Goal: Information Seeking & Learning: Learn about a topic

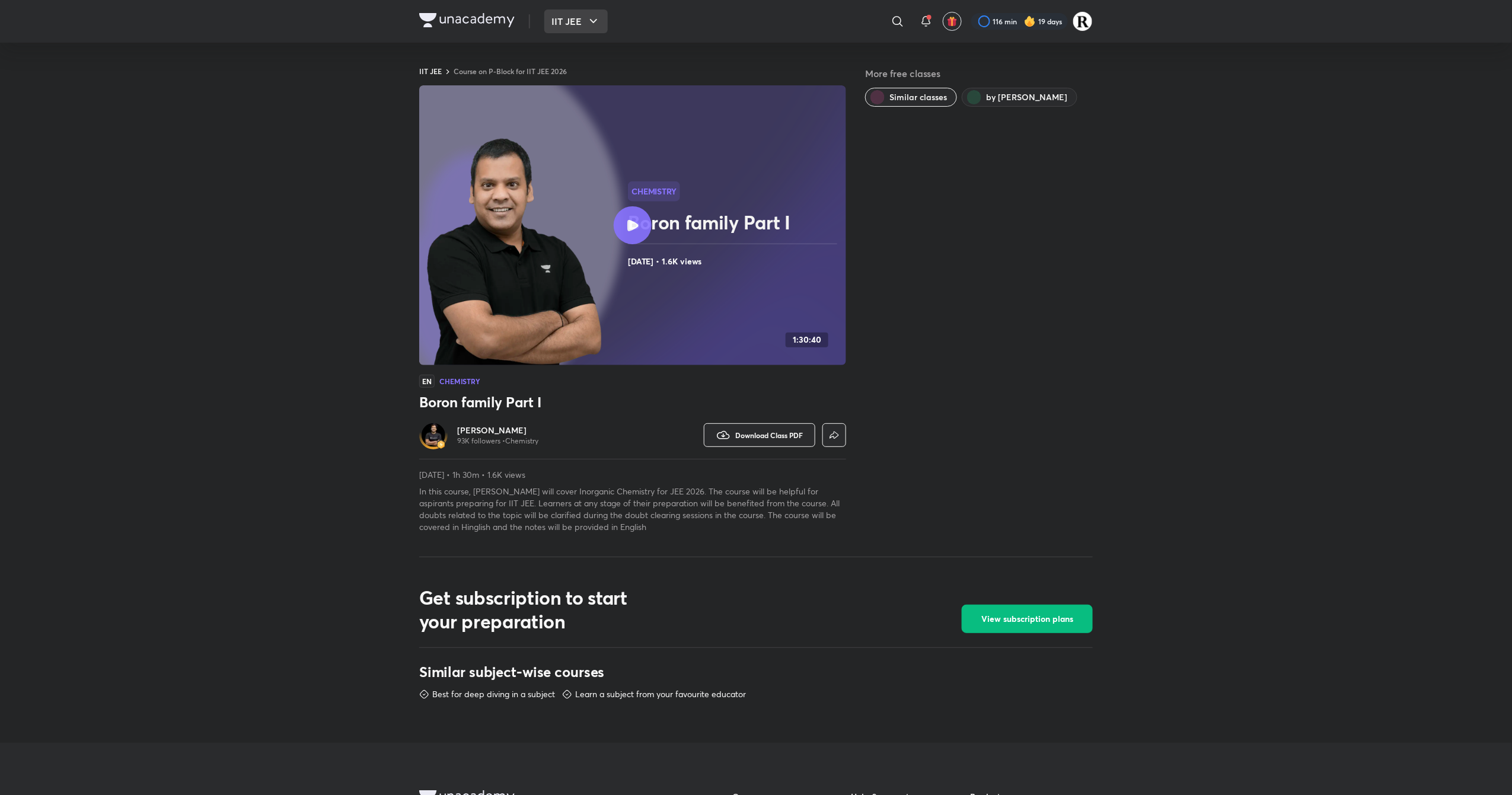
click at [588, 20] on icon "button" at bounding box center [593, 21] width 14 height 14
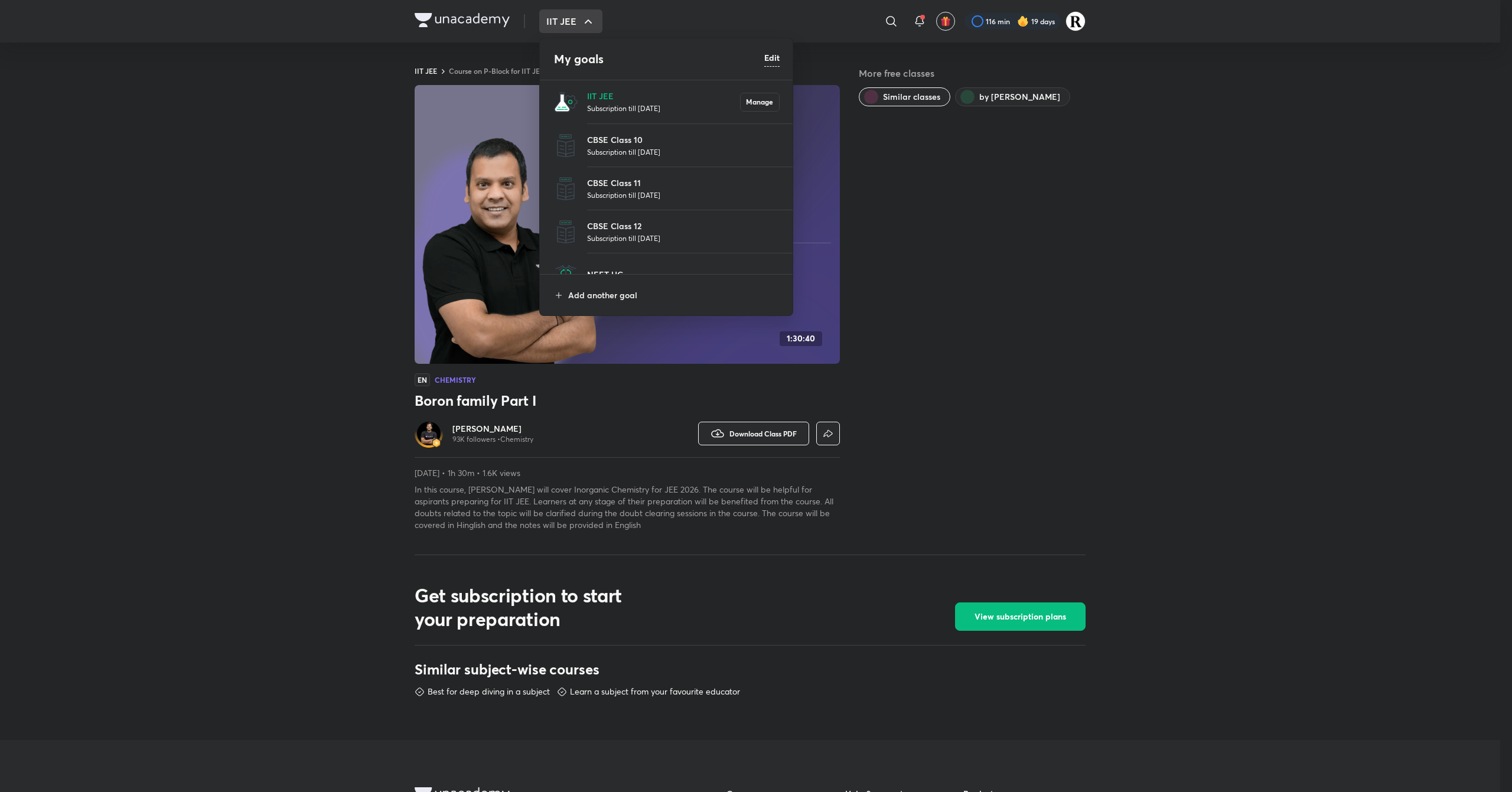
click at [617, 109] on p "Subscription till [DATE]" at bounding box center [664, 108] width 153 height 12
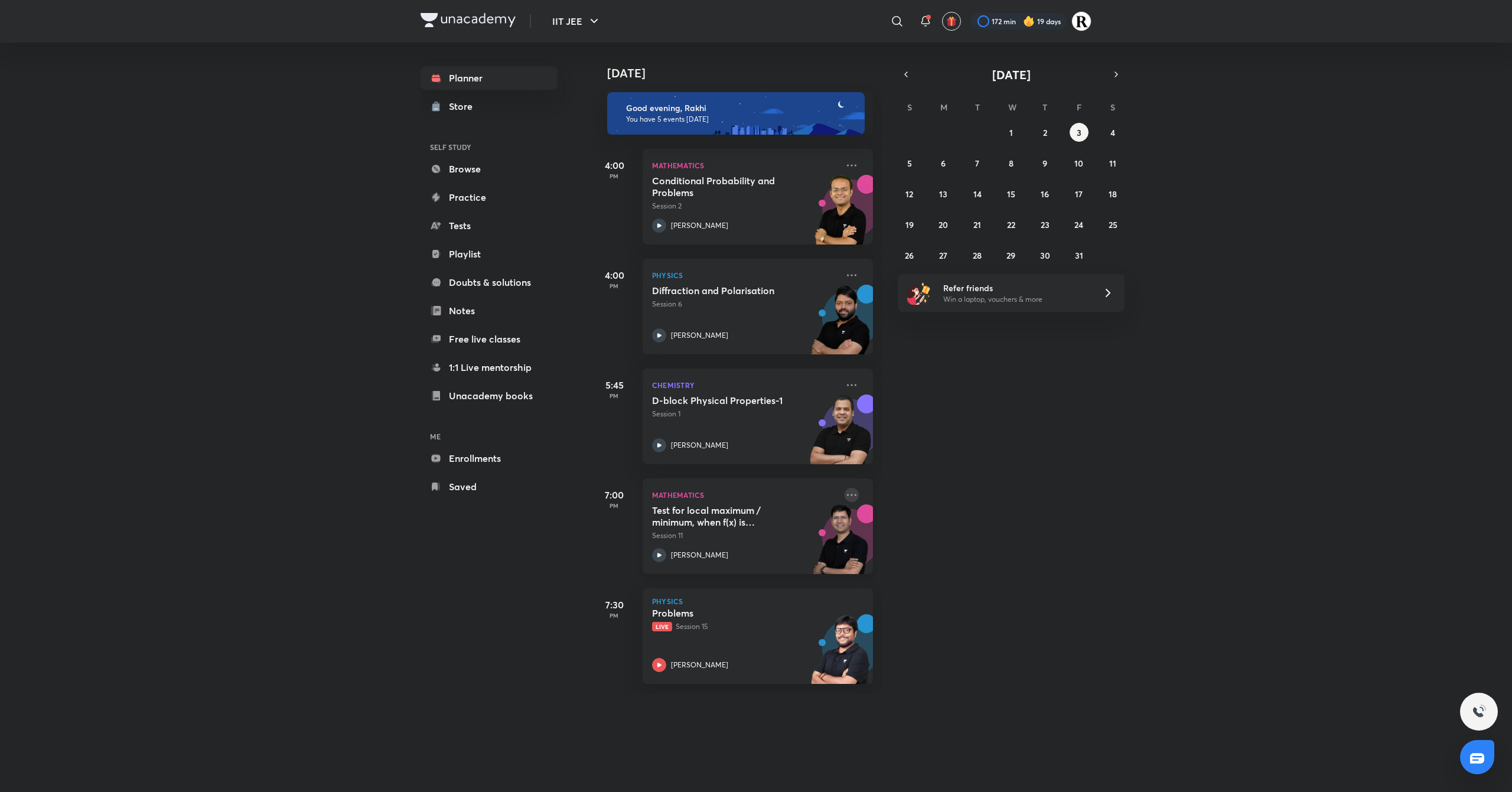
click at [844, 496] on icon at bounding box center [851, 494] width 14 height 14
click at [909, 594] on li "Go to course page" at bounding box center [923, 604] width 117 height 26
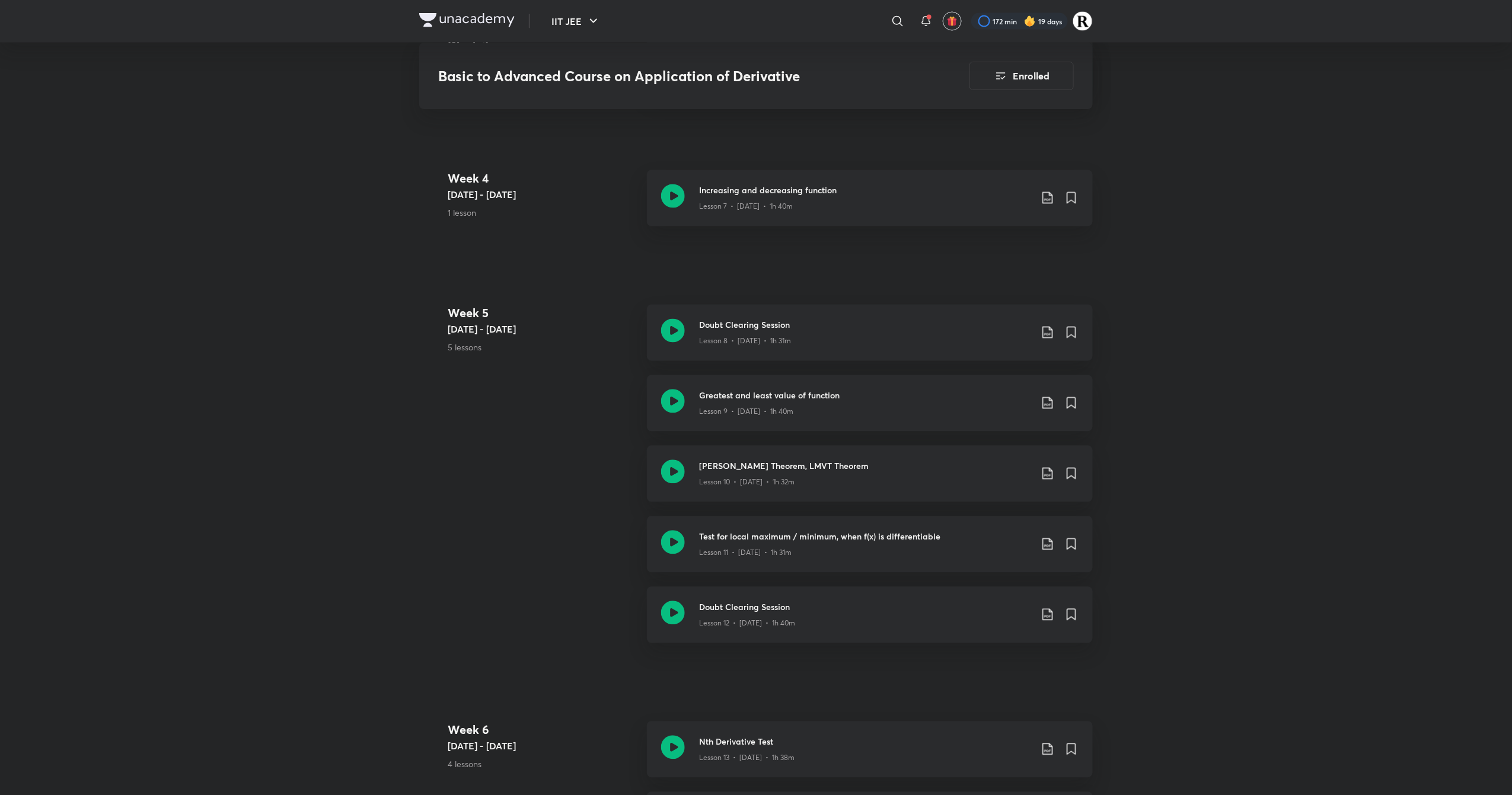
scroll to position [1054, 0]
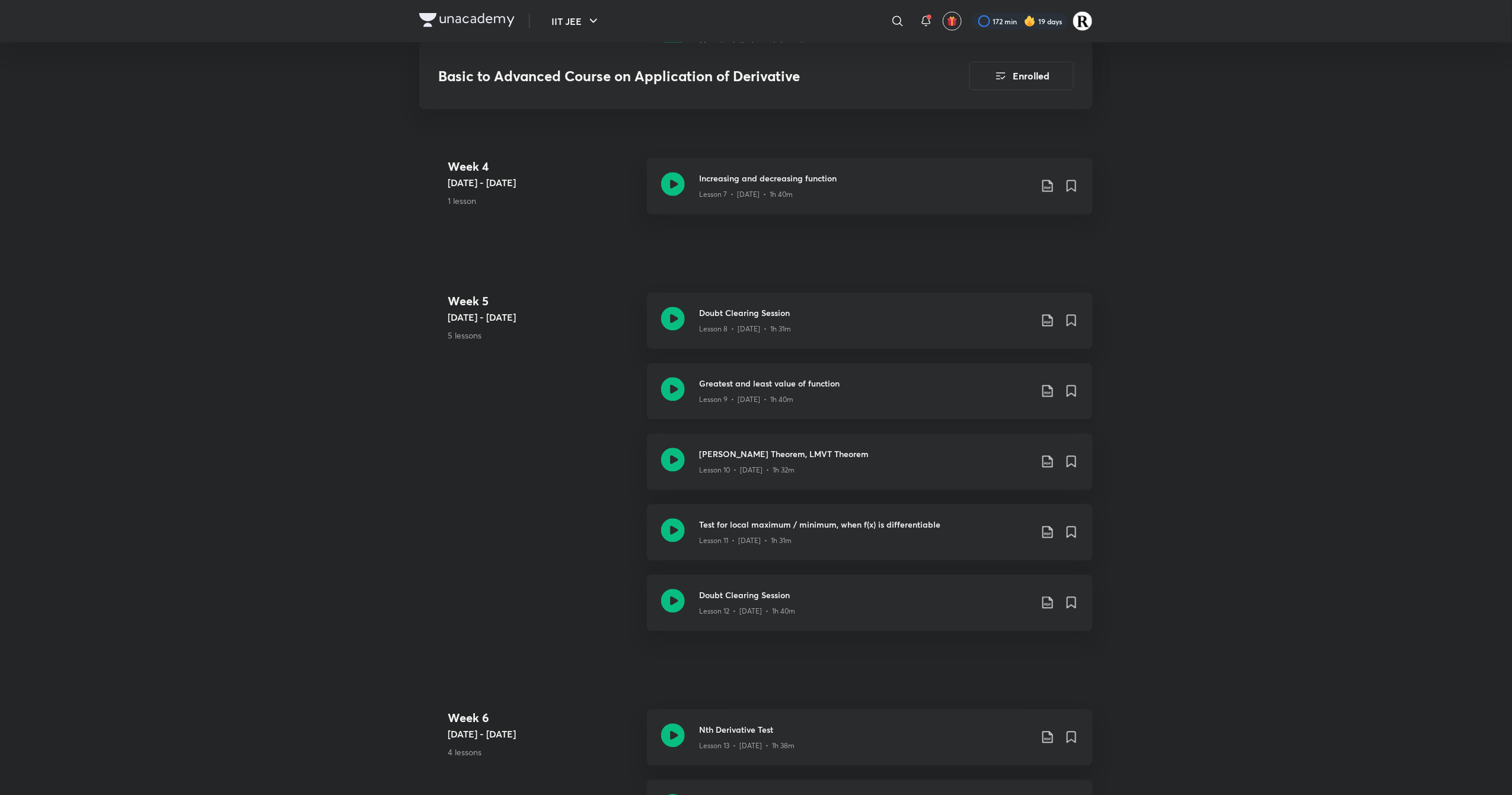
click at [674, 395] on icon at bounding box center [673, 389] width 24 height 24
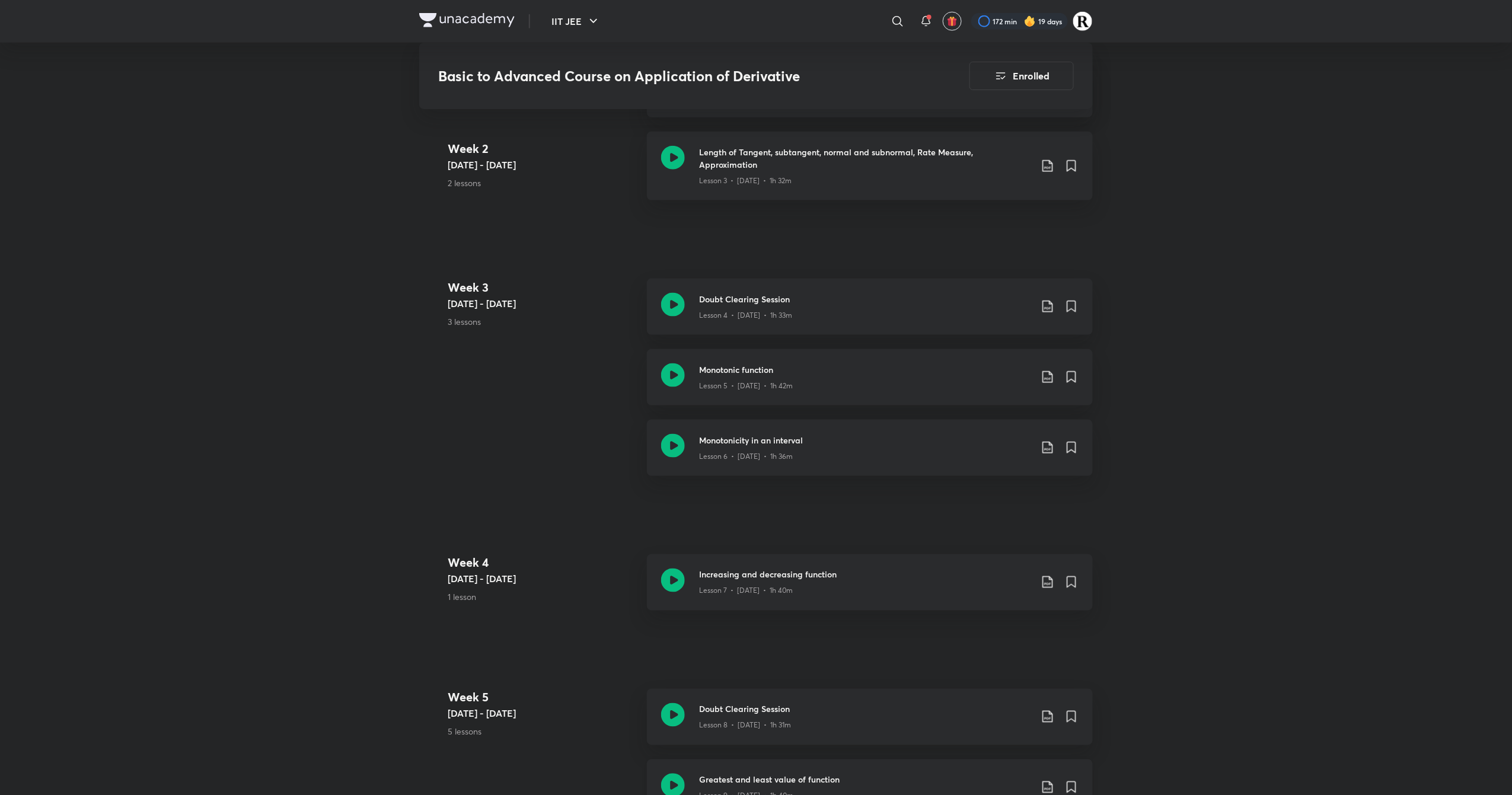
scroll to position [902, 0]
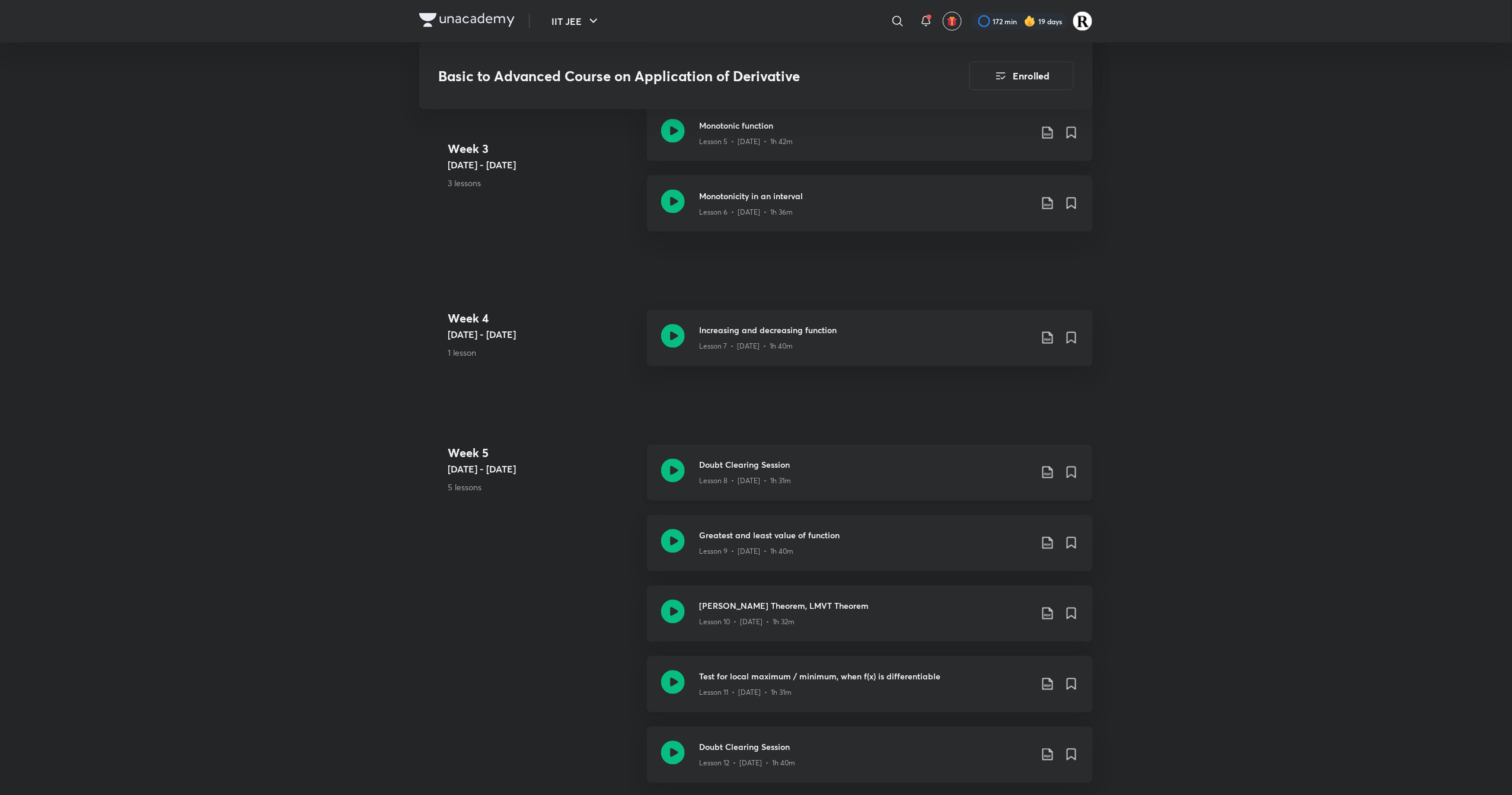
click at [669, 465] on icon at bounding box center [673, 471] width 24 height 24
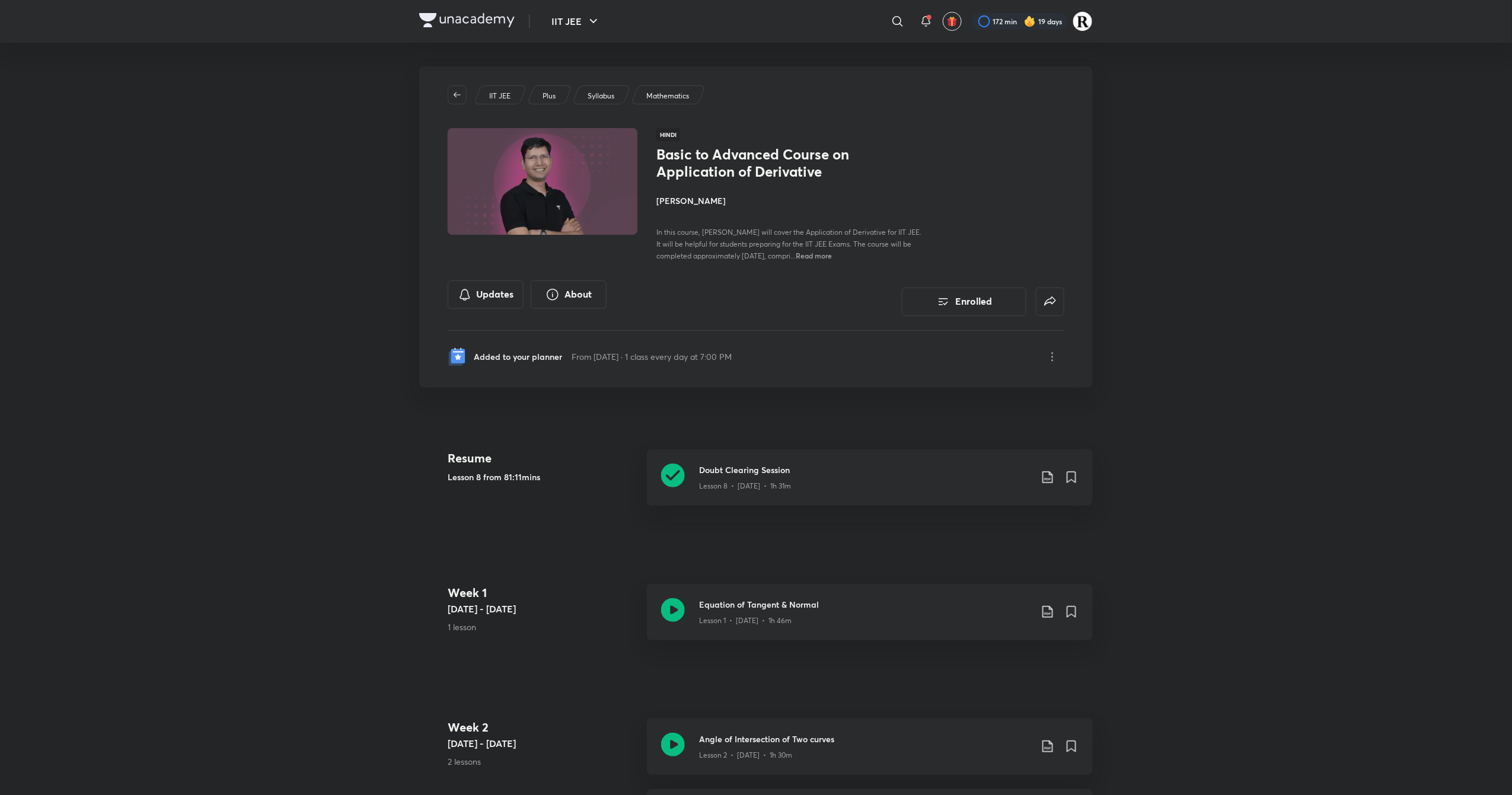
click at [664, 195] on h4 "[PERSON_NAME]" at bounding box center [788, 200] width 266 height 12
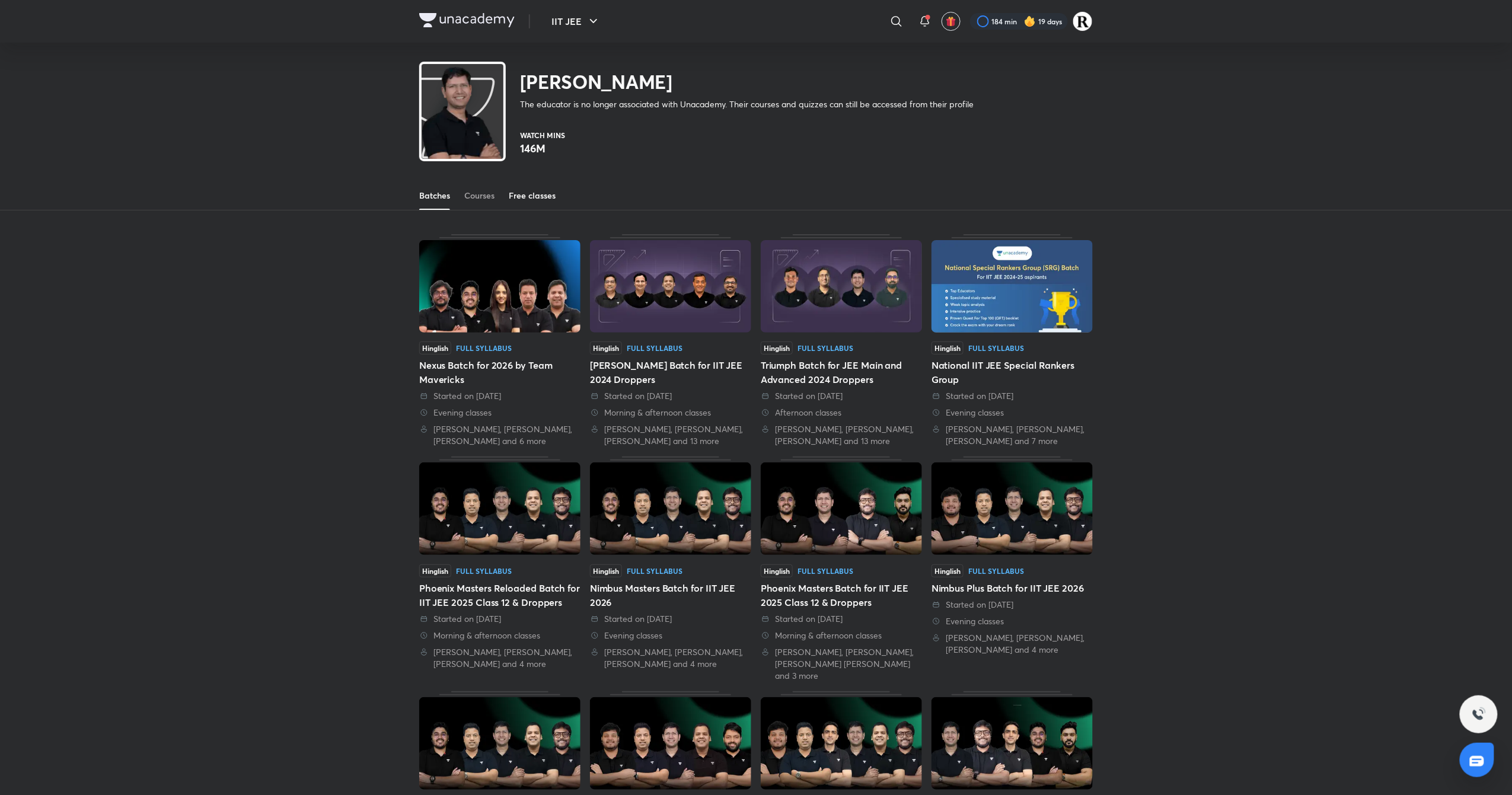
click at [537, 186] on link "Free classes" at bounding box center [532, 196] width 47 height 28
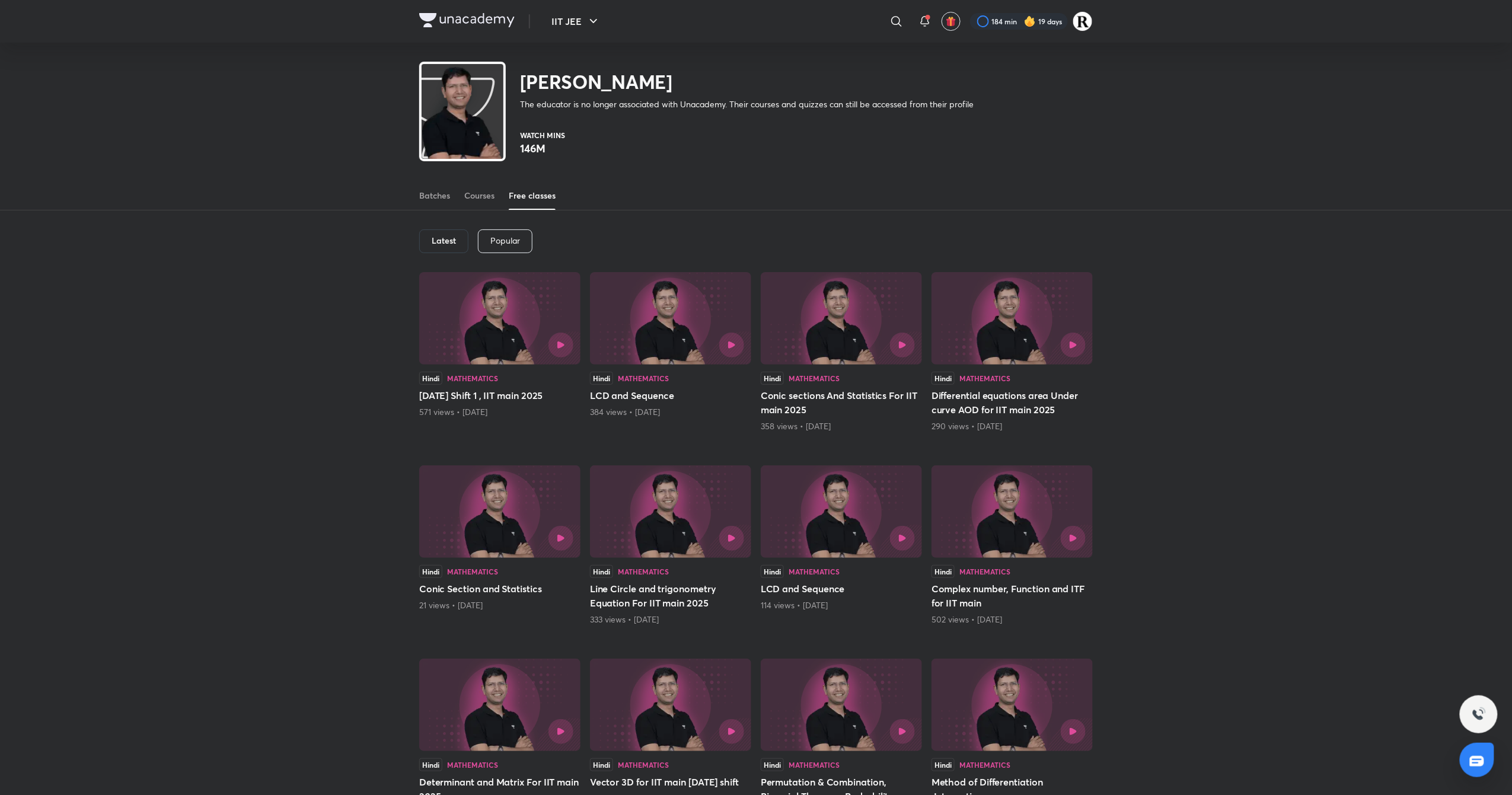
click at [452, 236] on h6 "Latest" at bounding box center [444, 241] width 25 height 9
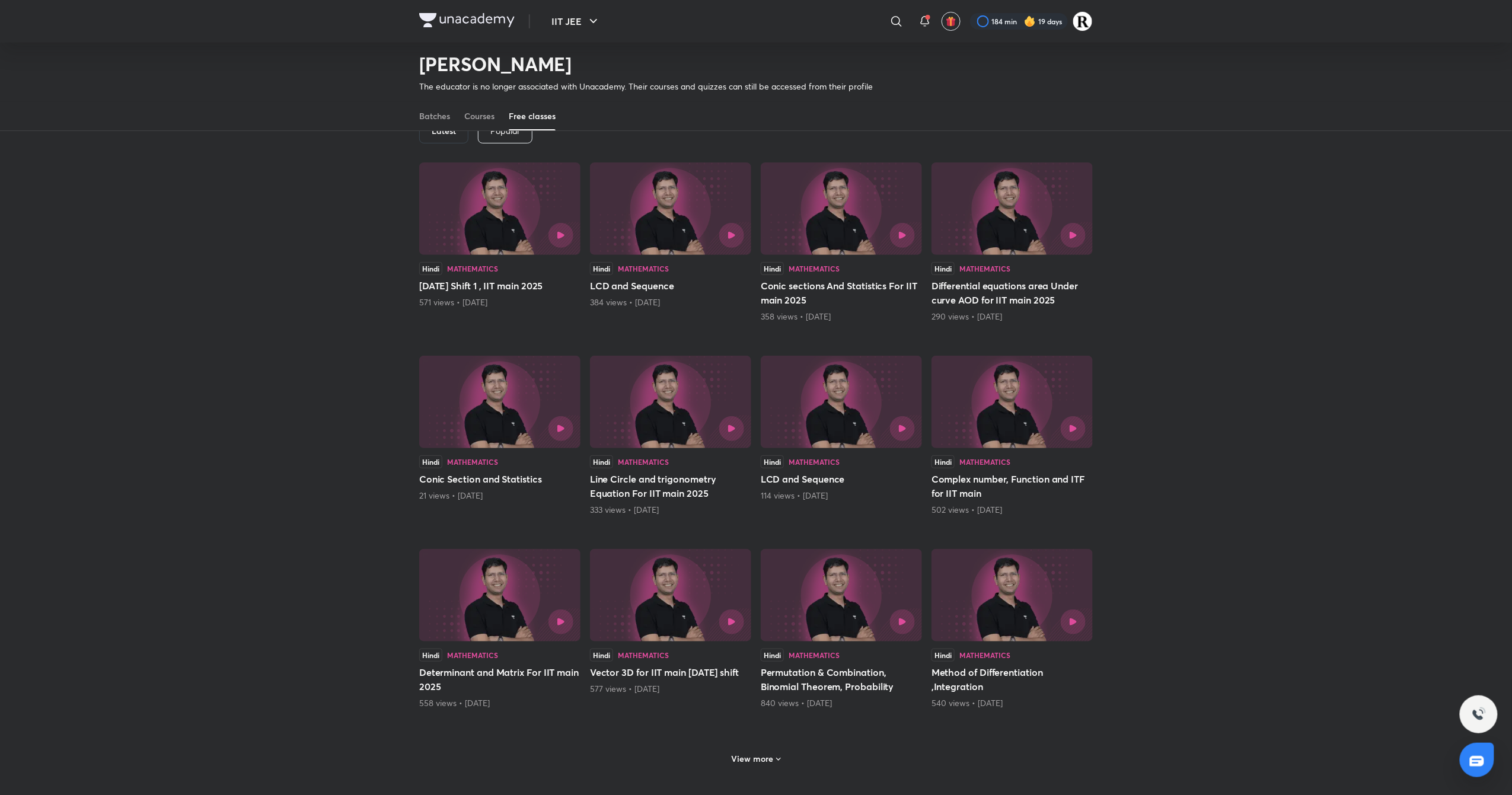
scroll to position [78, 0]
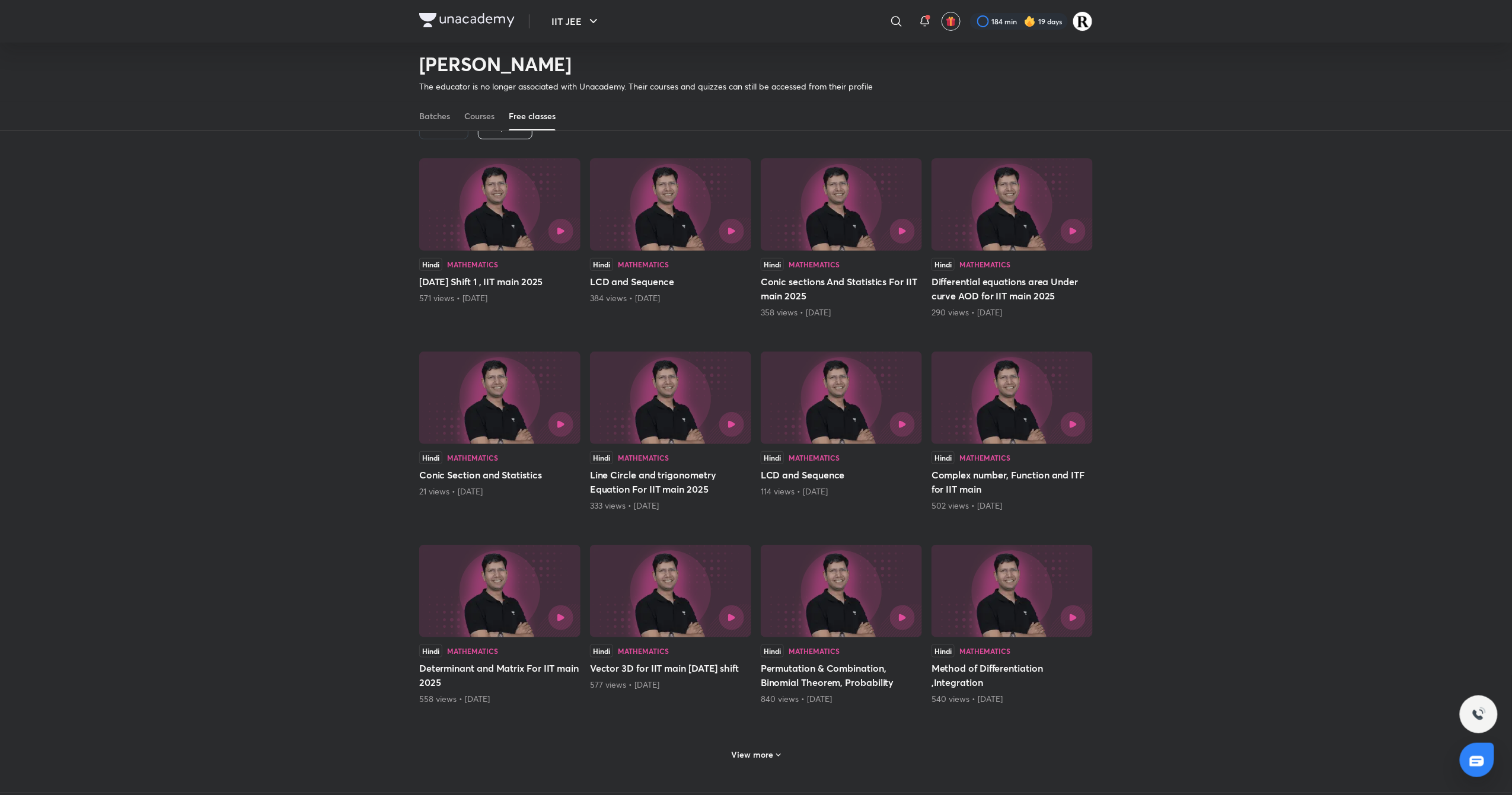
click at [757, 752] on h6 "View more" at bounding box center [752, 754] width 43 height 12
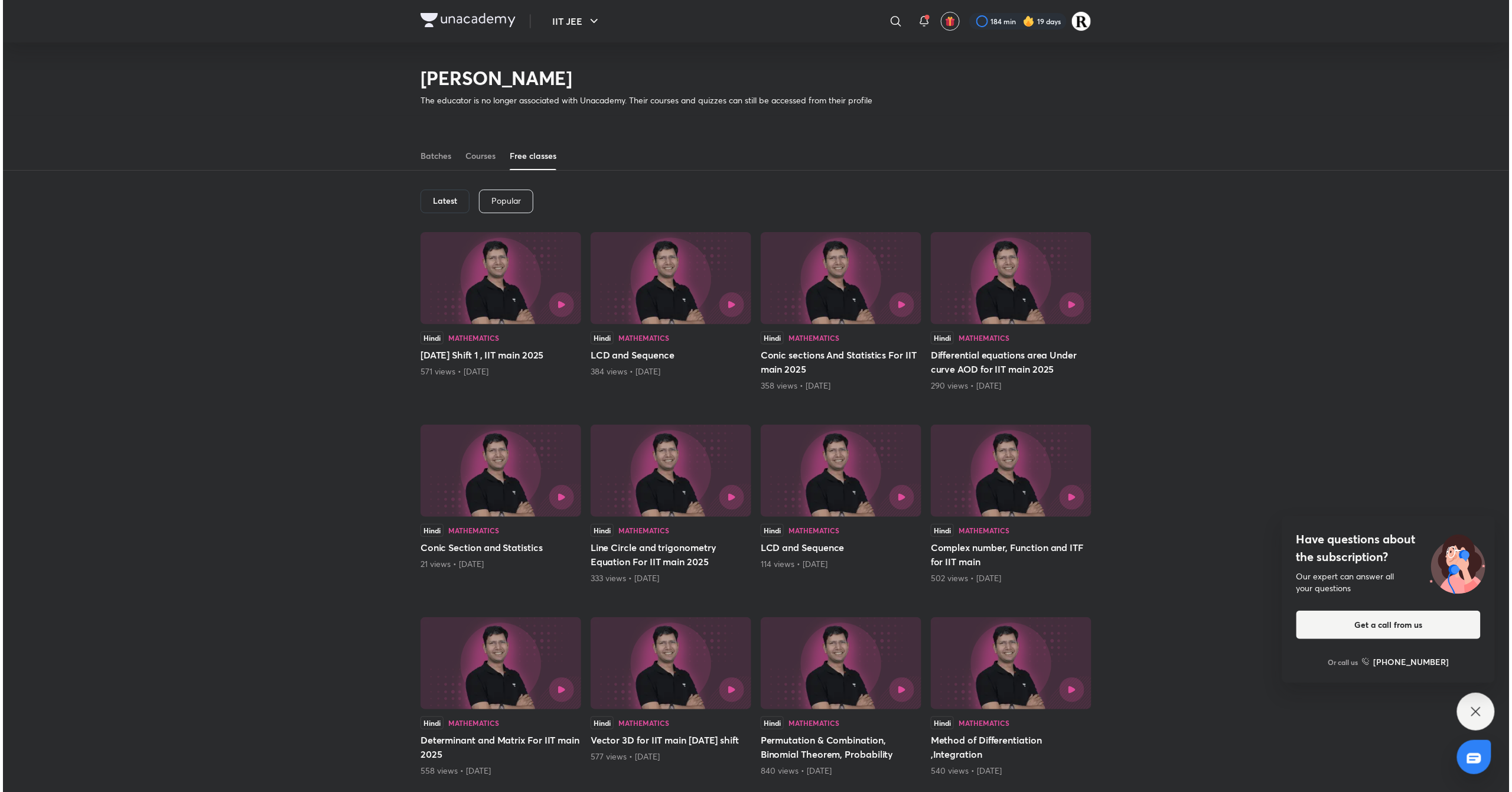
scroll to position [0, 0]
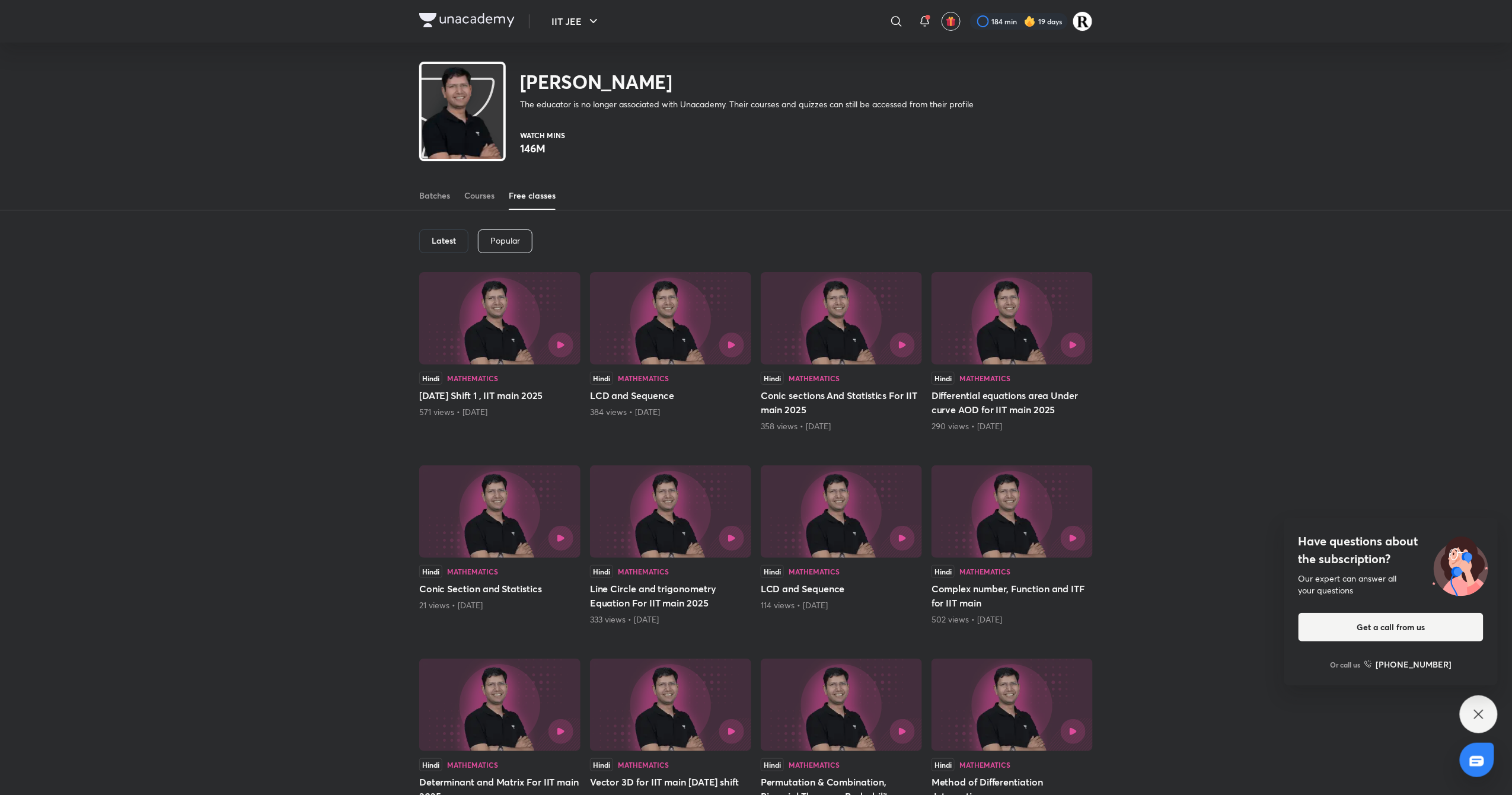
click at [718, 359] on img at bounding box center [670, 319] width 162 height 93
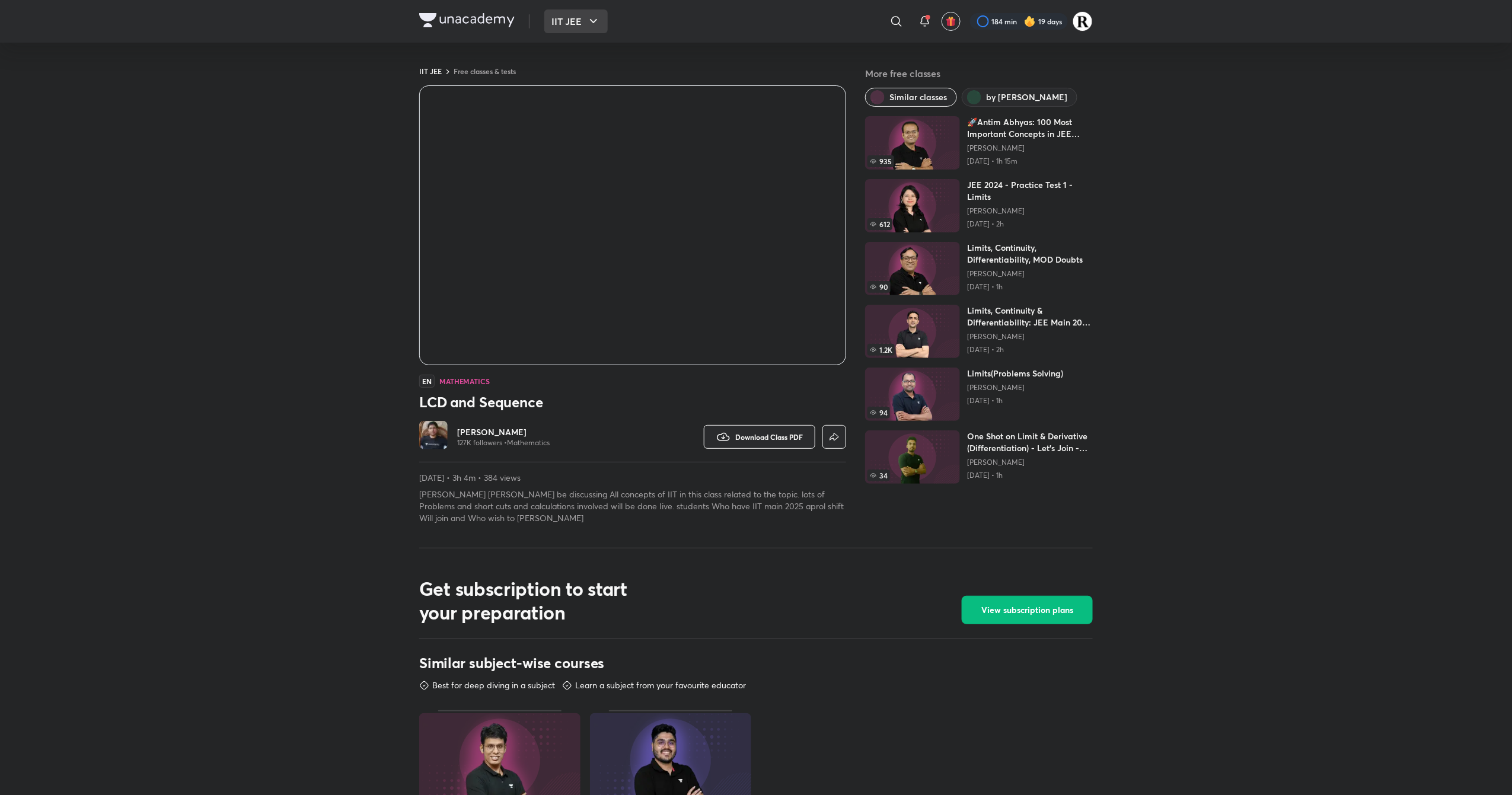
click at [571, 15] on button "IIT JEE" at bounding box center [576, 21] width 63 height 24
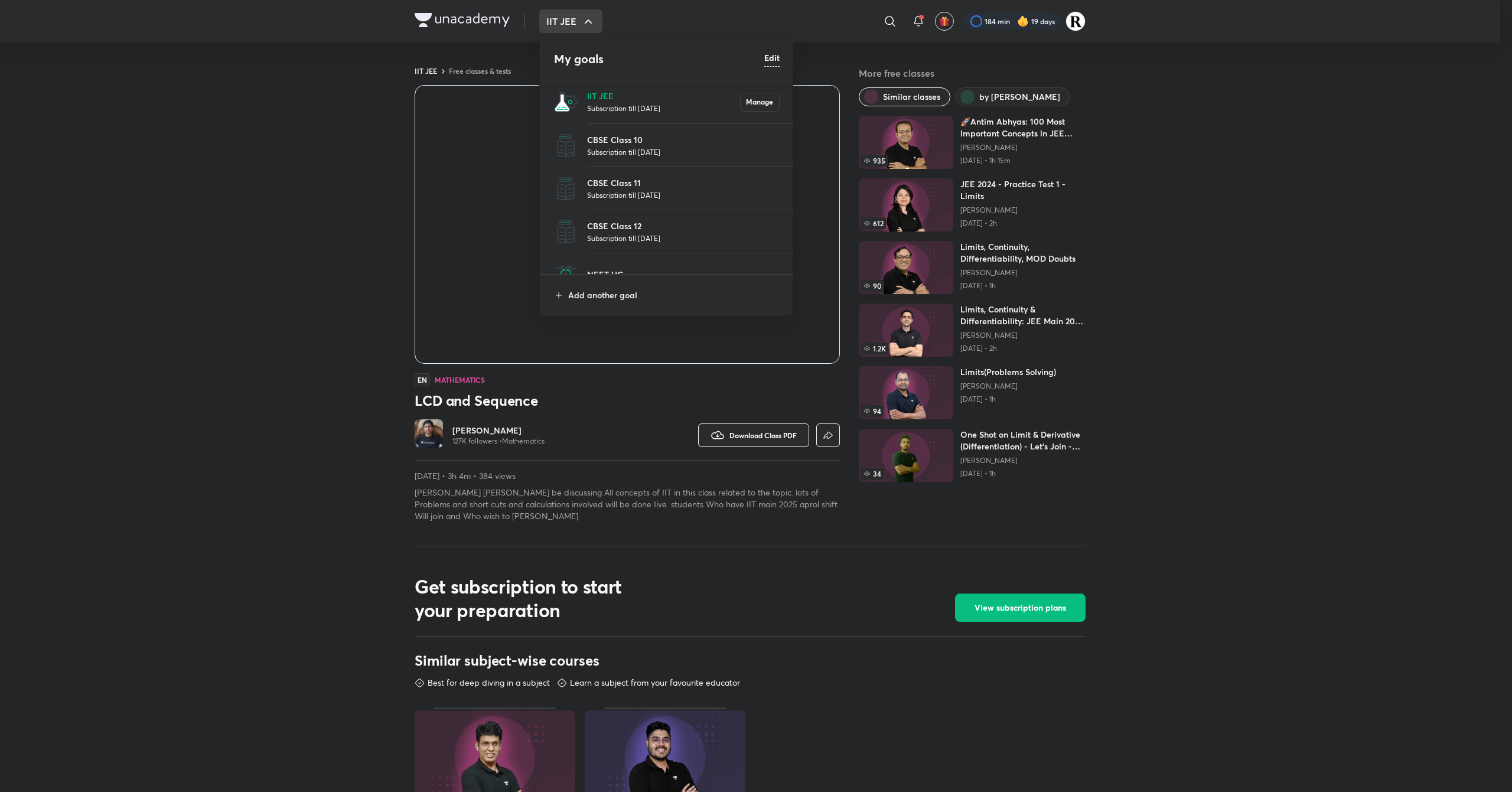
click at [636, 104] on p "Subscription till [DATE]" at bounding box center [664, 108] width 153 height 12
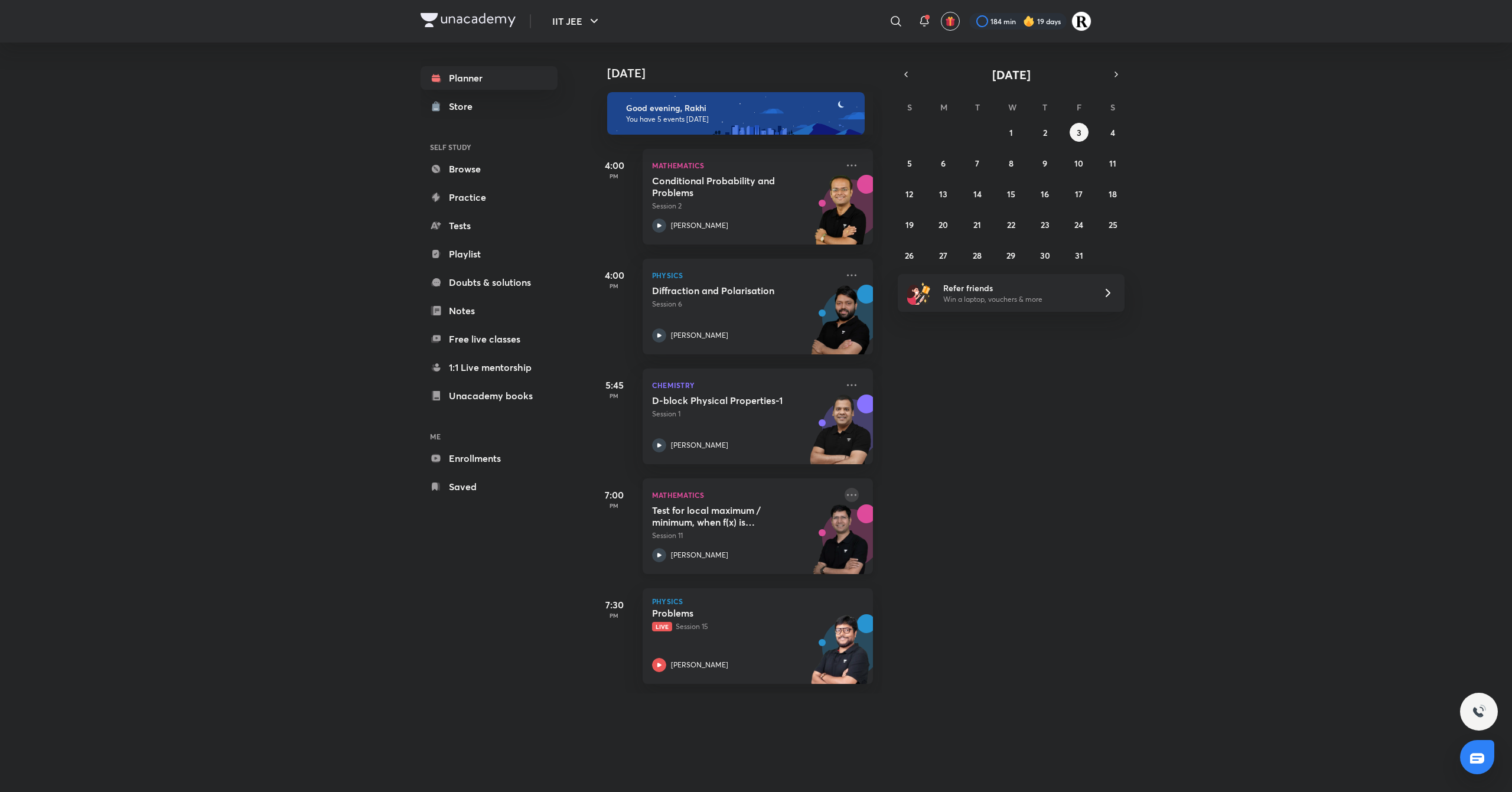
click at [844, 492] on icon at bounding box center [851, 494] width 14 height 14
click at [946, 599] on p "Go to course page" at bounding box center [930, 603] width 82 height 12
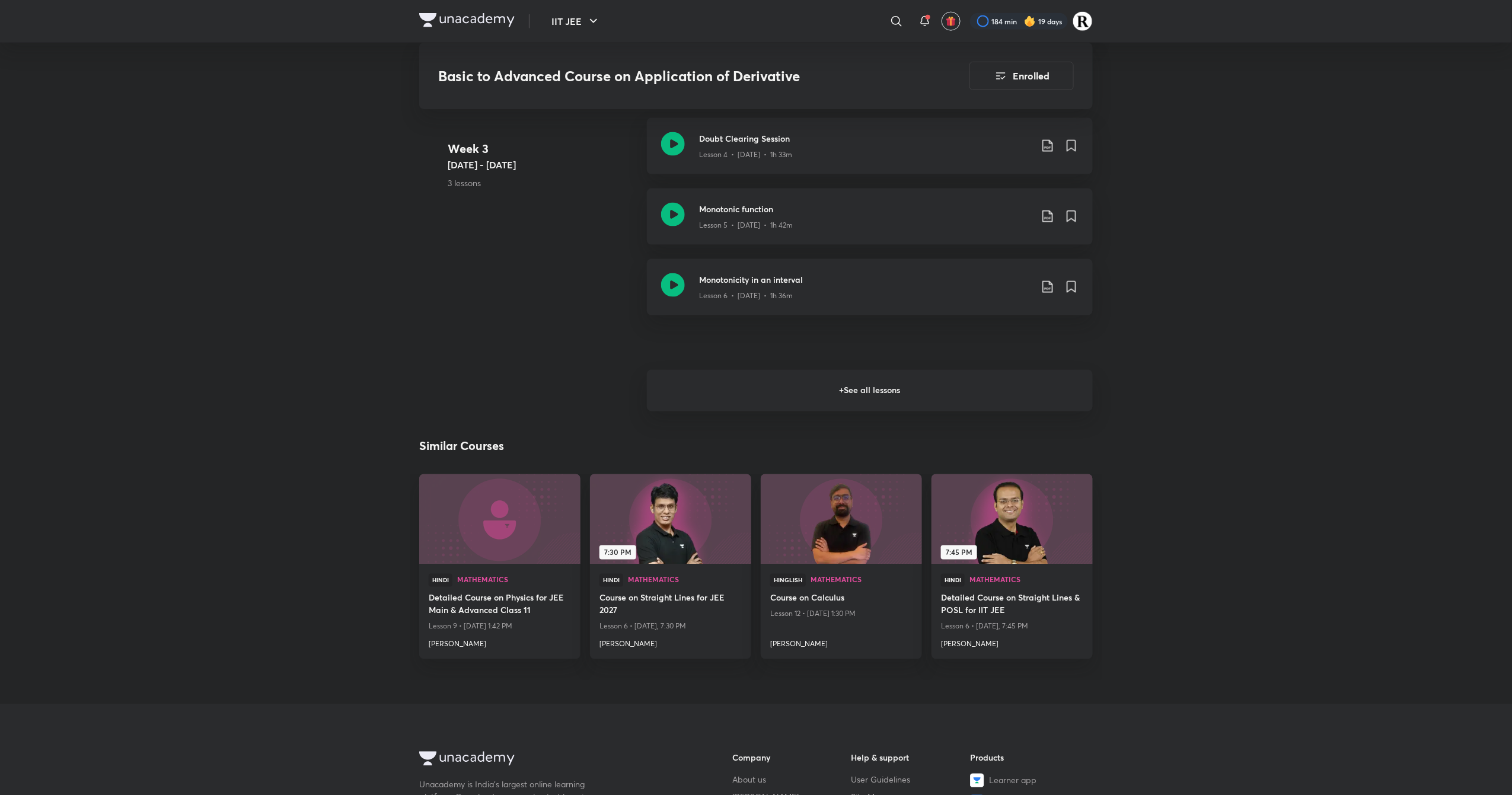
scroll to position [806, 0]
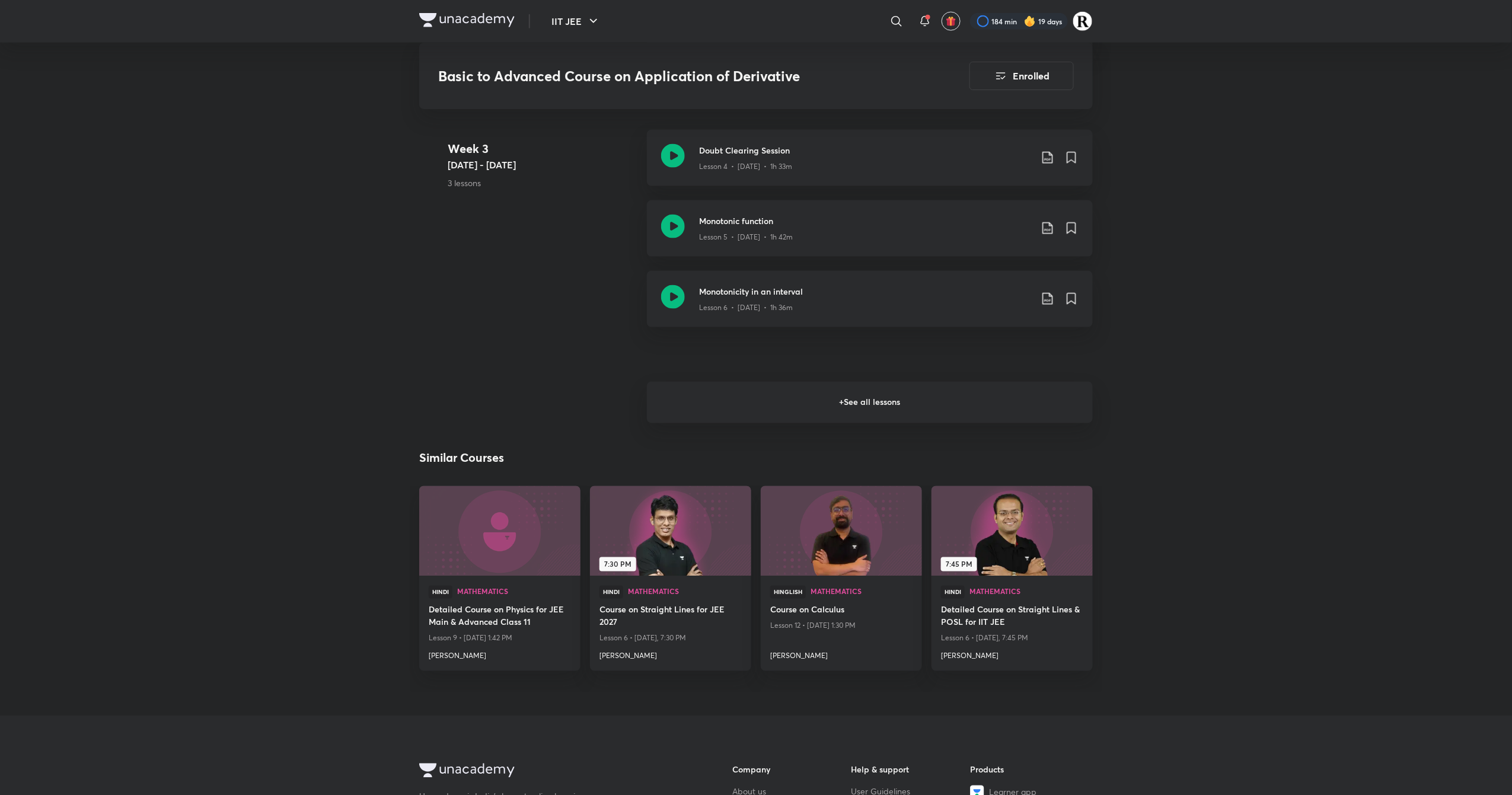
click at [862, 400] on h6 "+ See all lessons" at bounding box center [869, 403] width 446 height 42
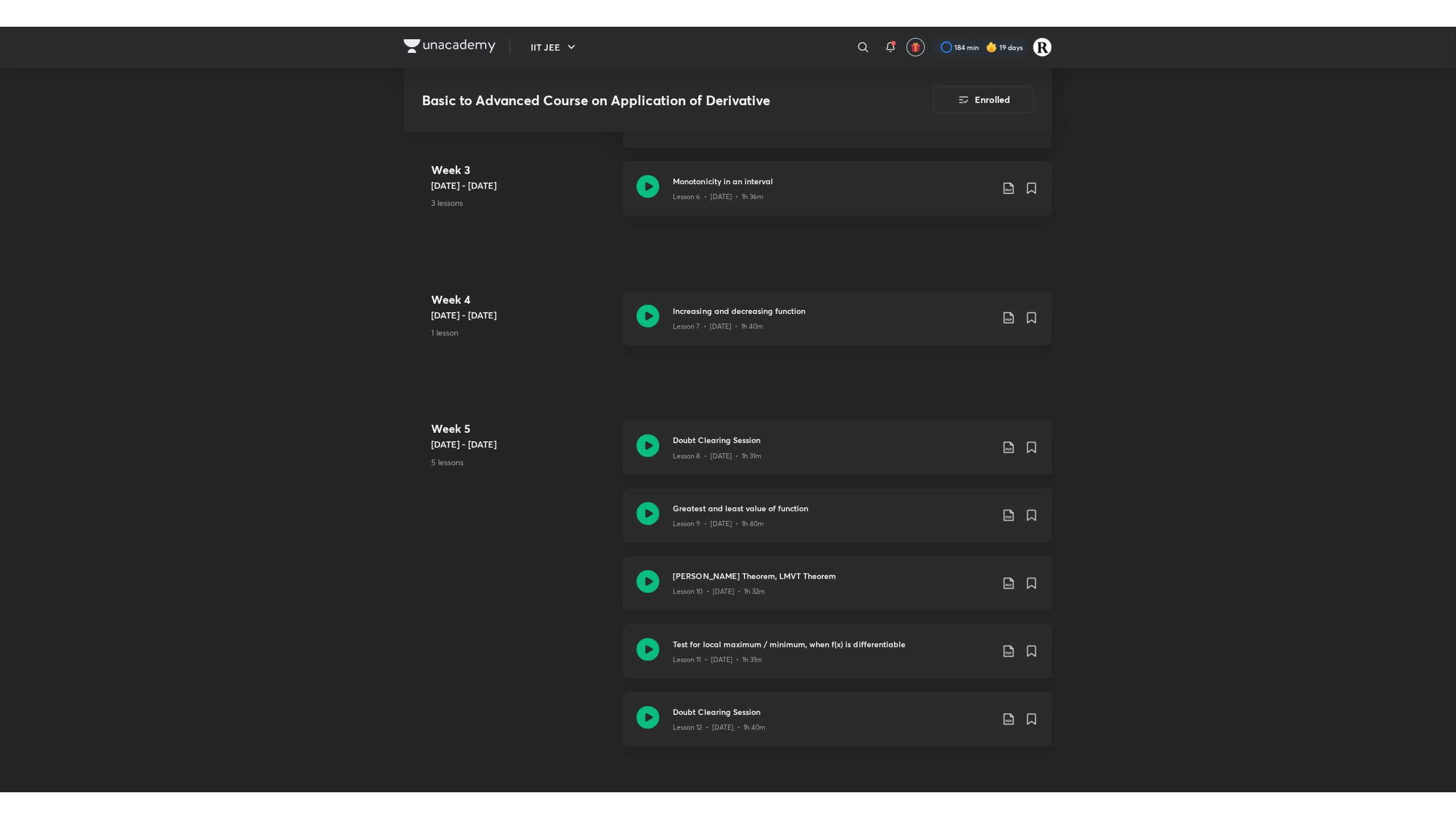
scroll to position [911, 0]
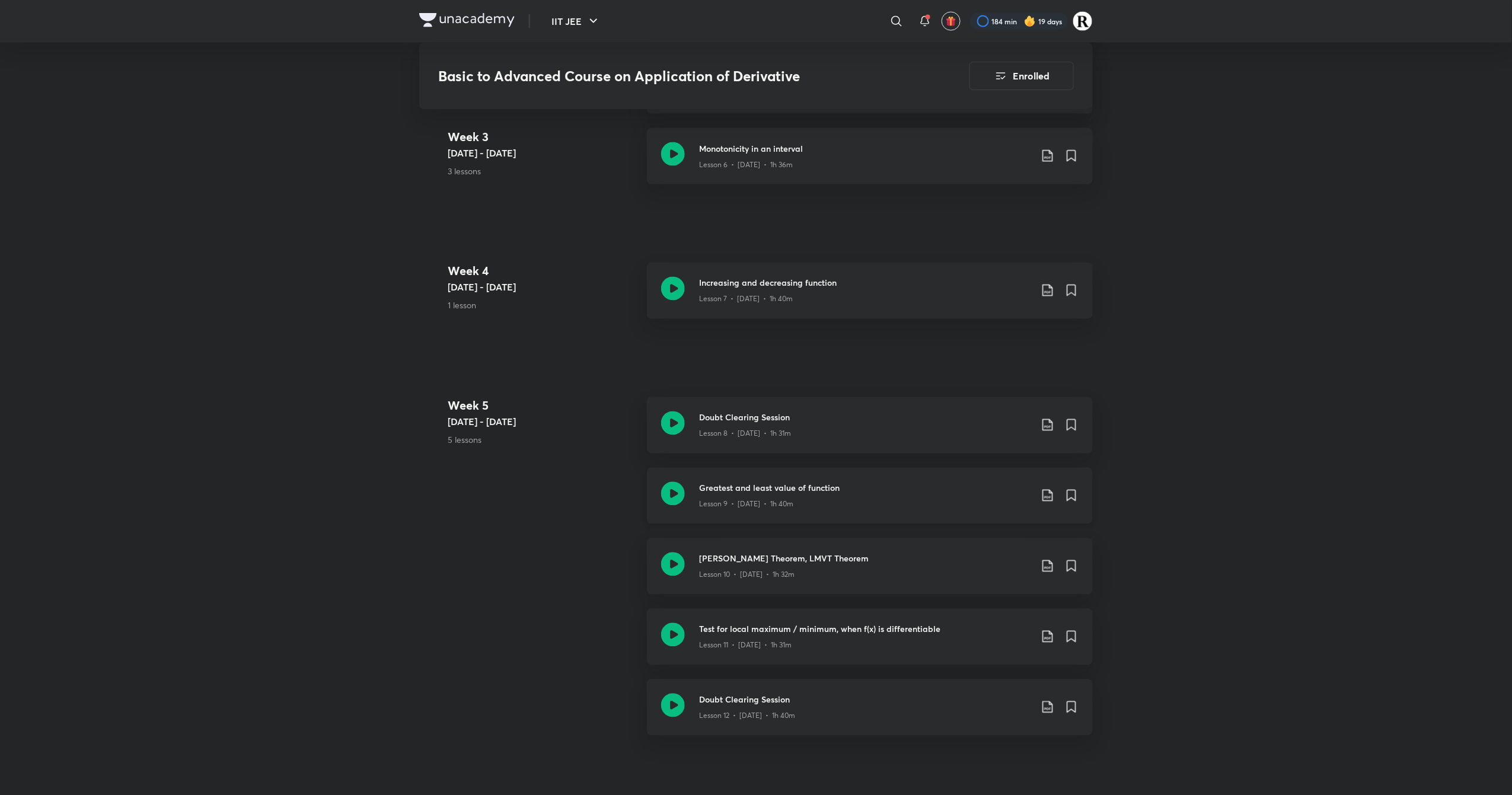
click at [675, 501] on icon at bounding box center [673, 493] width 24 height 24
